Goal: Book appointment/travel/reservation

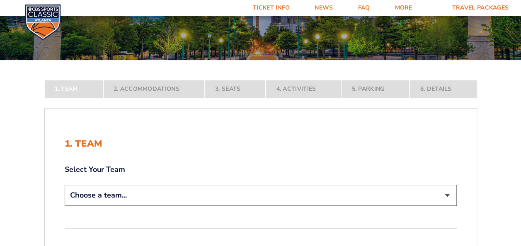
scroll to position [90, 0]
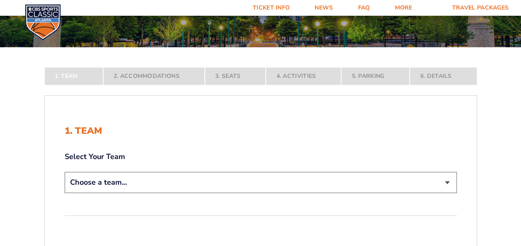
click at [447, 182] on select "Choose a team... [US_STATE] Wildcats [US_STATE] State Buckeyes [US_STATE] Tar H…" at bounding box center [261, 182] width 392 height 21
select select "12956"
click at [65, 193] on select "Choose a team... [US_STATE] Wildcats [US_STATE] State Buckeyes [US_STATE] Tar H…" at bounding box center [261, 182] width 392 height 21
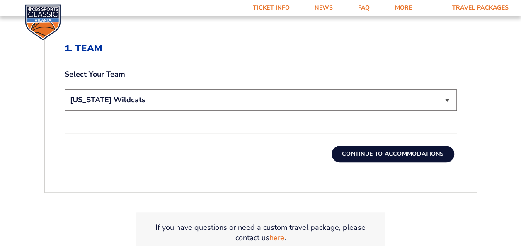
scroll to position [232, 0]
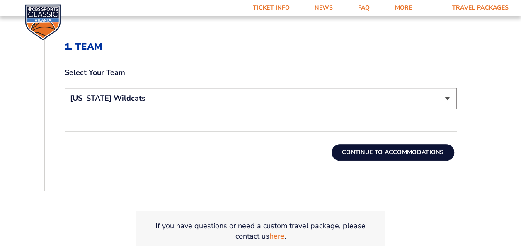
click at [375, 149] on button "Continue To Accommodations" at bounding box center [393, 152] width 123 height 17
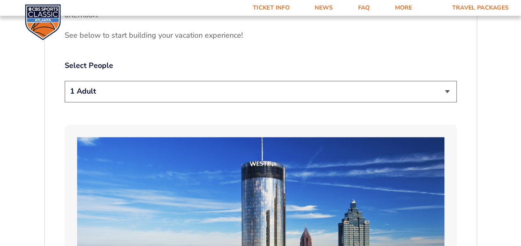
scroll to position [415, 0]
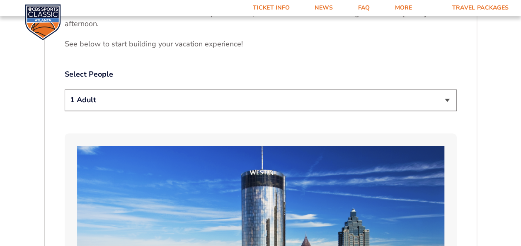
click at [447, 90] on select "1 Adult 2 Adults 3 Adults 4 Adults 2 Adults + 1 Child 2 Adults + 2 Children 2 A…" at bounding box center [261, 100] width 392 height 21
select select "2 Adults"
click at [65, 90] on select "1 Adult 2 Adults 3 Adults 4 Adults 2 Adults + 1 Child 2 Adults + 2 Children 2 A…" at bounding box center [261, 100] width 392 height 21
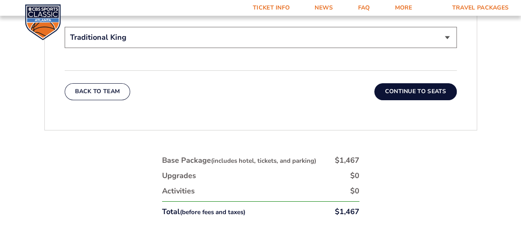
scroll to position [1382, 0]
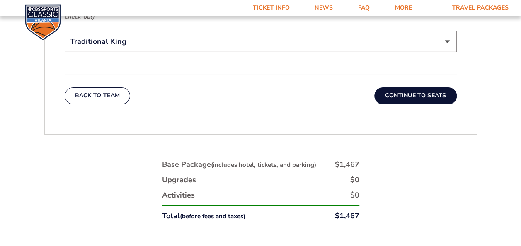
click at [400, 87] on button "Continue To Seats" at bounding box center [415, 95] width 82 height 17
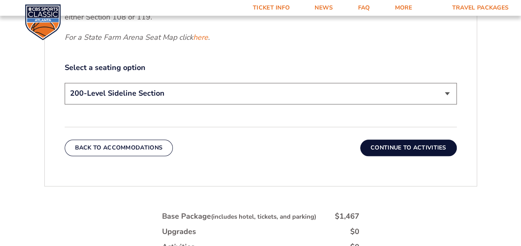
scroll to position [398, 0]
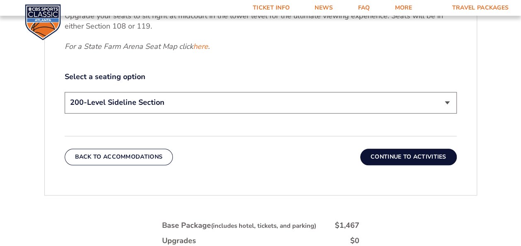
click at [446, 104] on select "200-Level Sideline Section 100-Level Corner Seat Upgrade (+$120 per person) 100…" at bounding box center [261, 102] width 392 height 21
select select "100-Level Corner Seat Upgrade"
click at [65, 92] on select "200-Level Sideline Section 100-Level Corner Seat Upgrade (+$120 per person) 100…" at bounding box center [261, 102] width 392 height 21
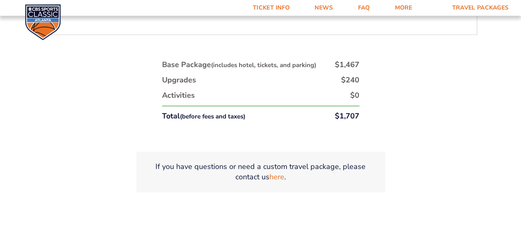
scroll to position [272, 0]
